Goal: Find specific page/section: Find specific page/section

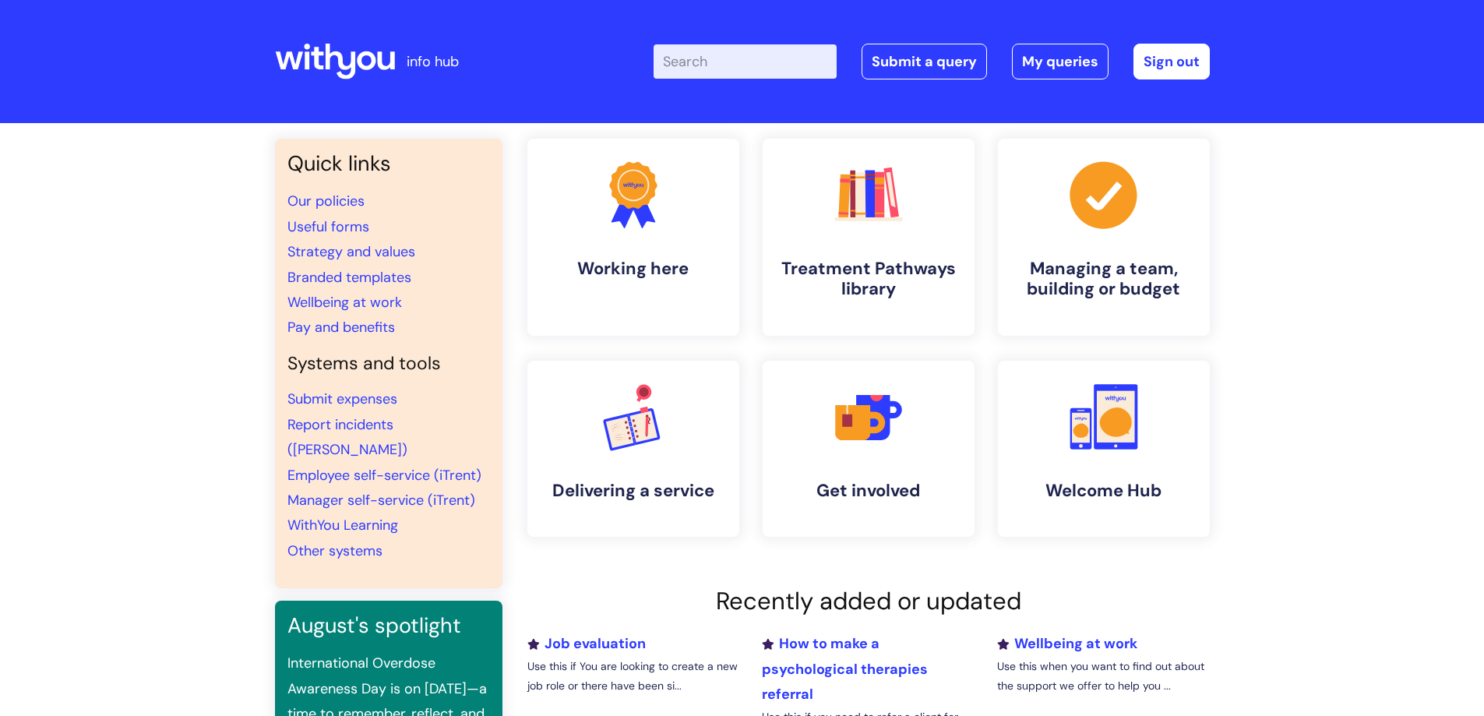
click at [735, 56] on input "Enter your search term here..." at bounding box center [745, 61] width 183 height 34
type input "vac"
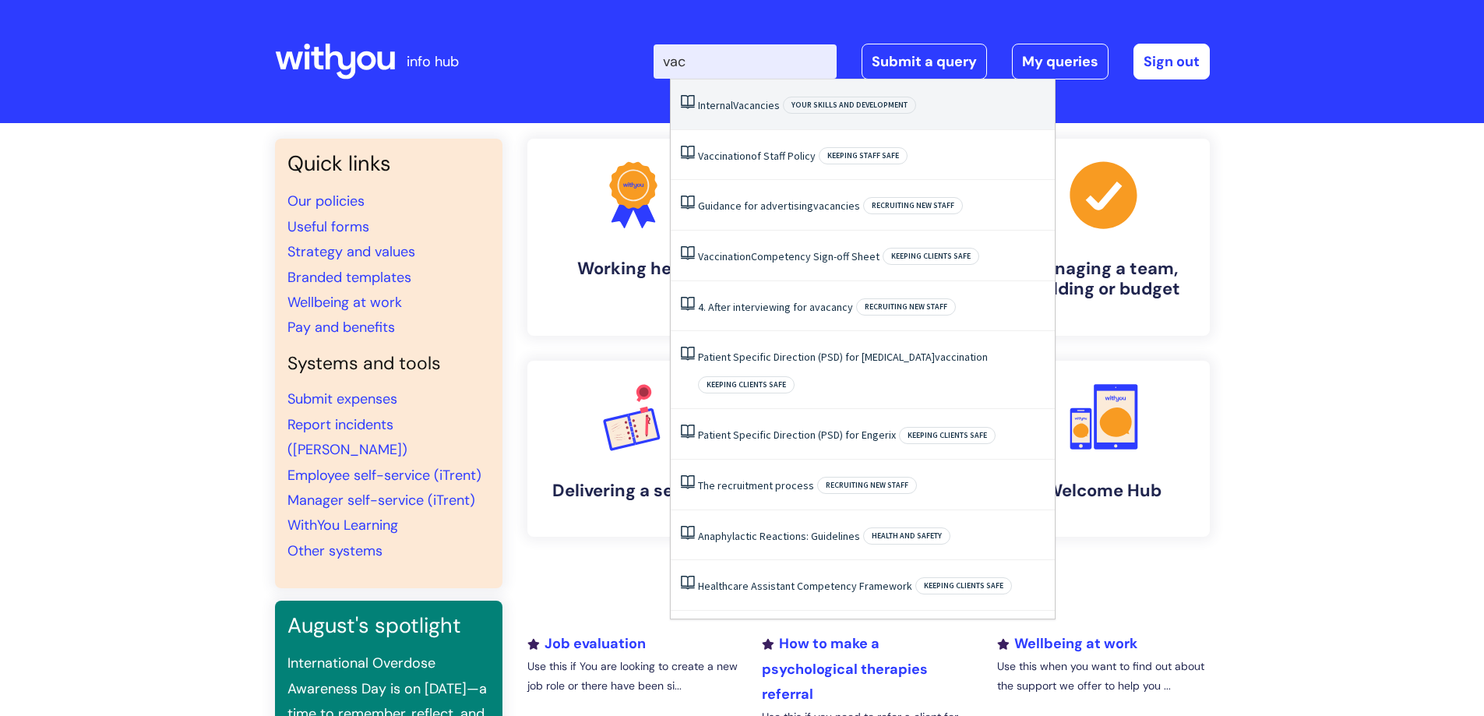
click at [735, 104] on link "Internal Vacancies" at bounding box center [739, 105] width 82 height 14
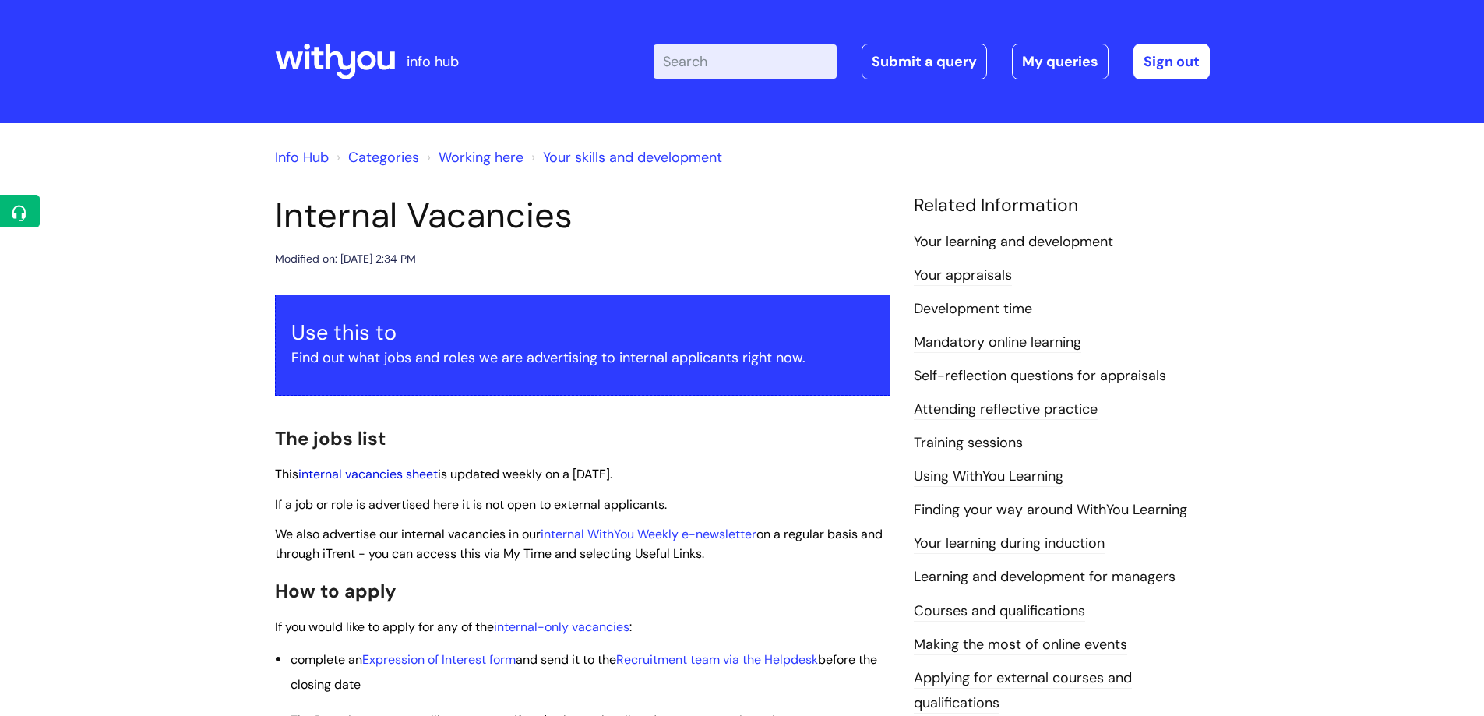
click at [380, 472] on link "internal vacancies sheet" at bounding box center [367, 474] width 139 height 16
